Goal: Navigation & Orientation: Find specific page/section

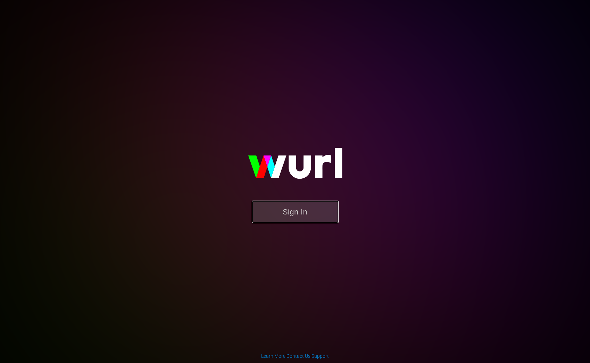
click at [315, 212] on button "Sign In" at bounding box center [295, 212] width 87 height 23
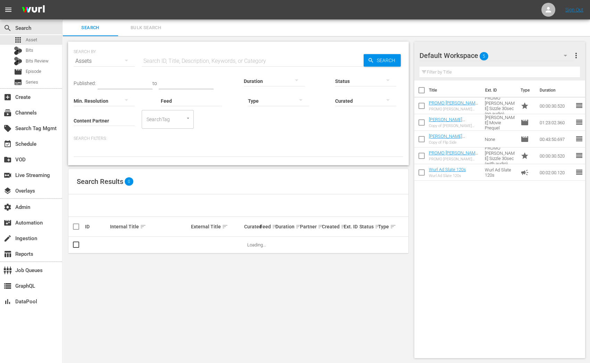
click at [267, 104] on div at bounding box center [278, 100] width 61 height 19
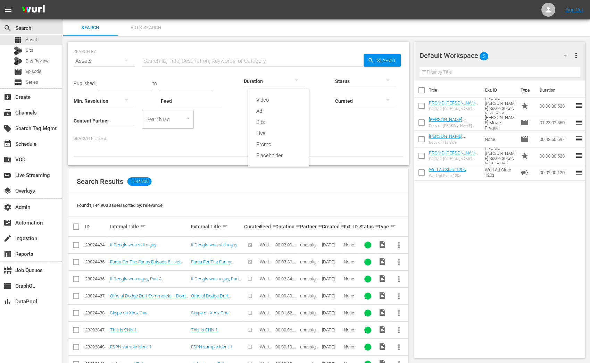
click at [325, 141] on div "Video Ad Bits Live Promo Placeholder" at bounding box center [295, 181] width 590 height 363
click at [270, 99] on div at bounding box center [278, 100] width 61 height 19
click at [214, 111] on div "Video Ad Bits Live Promo Placeholder" at bounding box center [295, 181] width 590 height 363
click at [262, 102] on div at bounding box center [278, 100] width 61 height 19
click at [228, 116] on div "Video Ad Bits Live Promo Placeholder" at bounding box center [295, 181] width 590 height 363
